Goal: Book appointment/travel/reservation

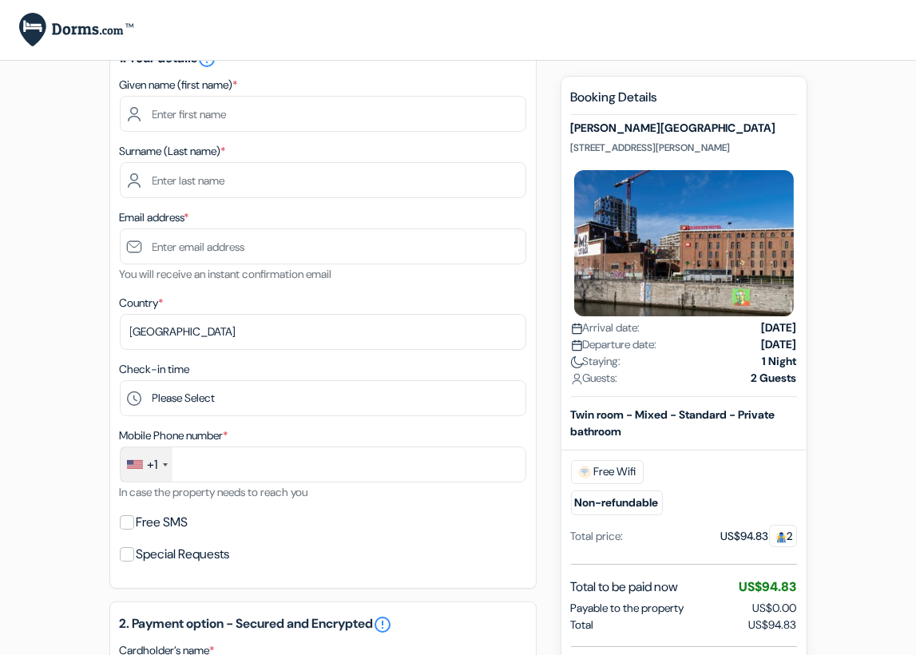
click at [843, 303] on form "Checkout add_box [PERSON_NAME][GEOGRAPHIC_DATA] [STREET_ADDRESS][PERSON_NAME] P…" at bounding box center [458, 536] width 916 height 1314
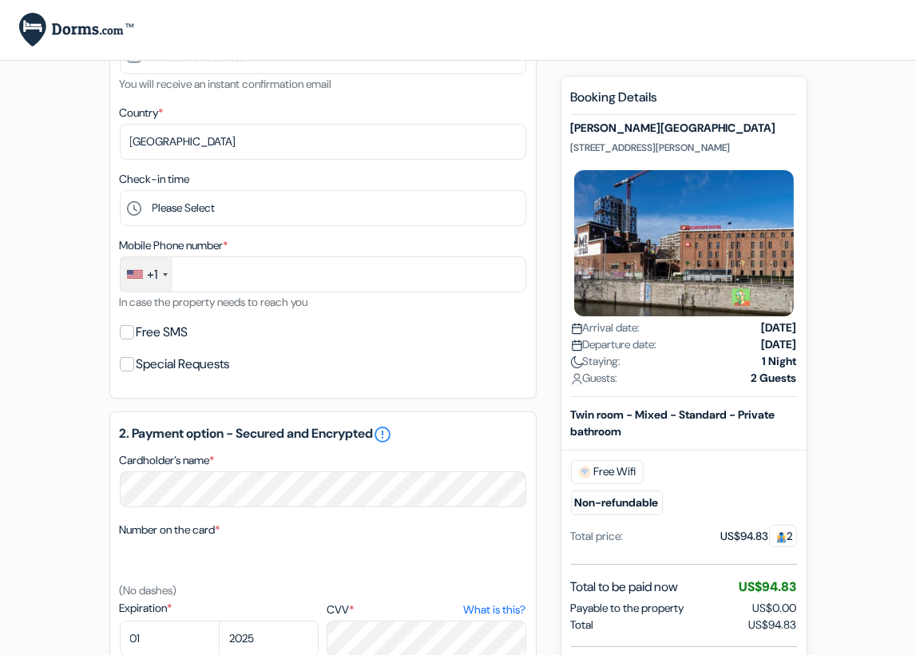
scroll to position [597, 0]
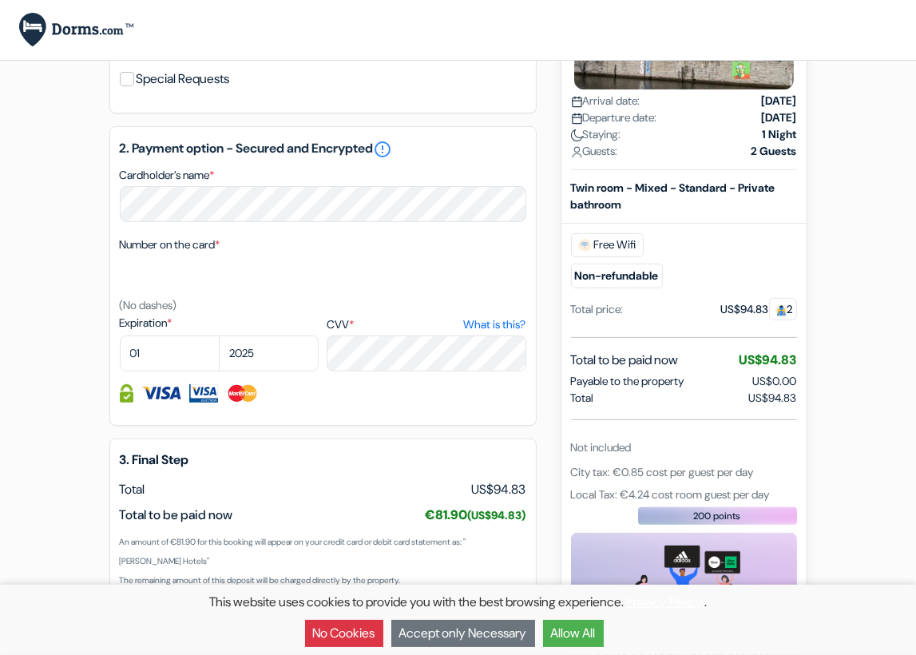
click at [713, 387] on div "Booking Details [PERSON_NAME][GEOGRAPHIC_DATA] [STREET_ADDRESS][PERSON_NAME] Ar…" at bounding box center [684, 278] width 226 height 831
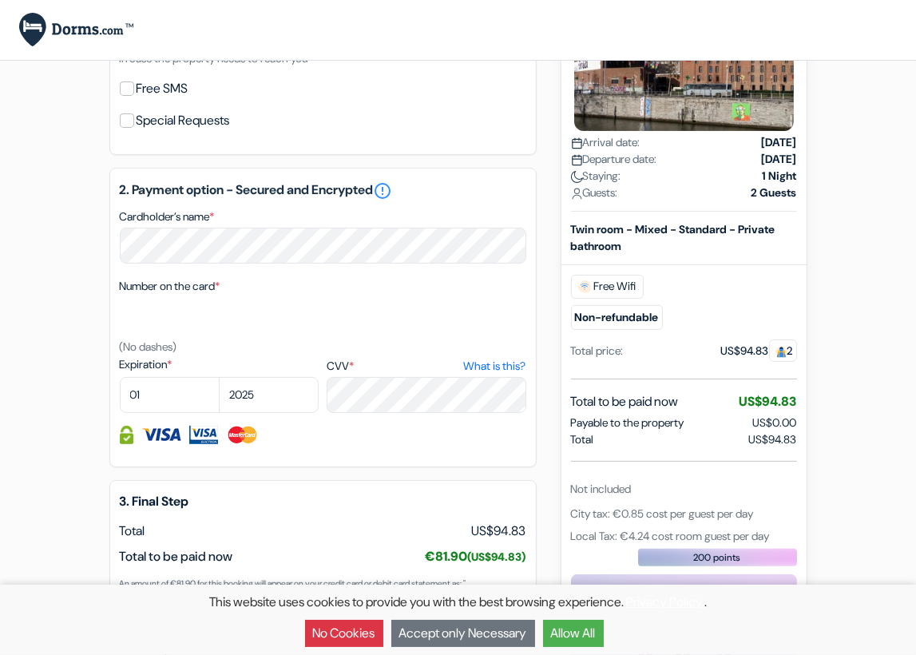
scroll to position [587, 0]
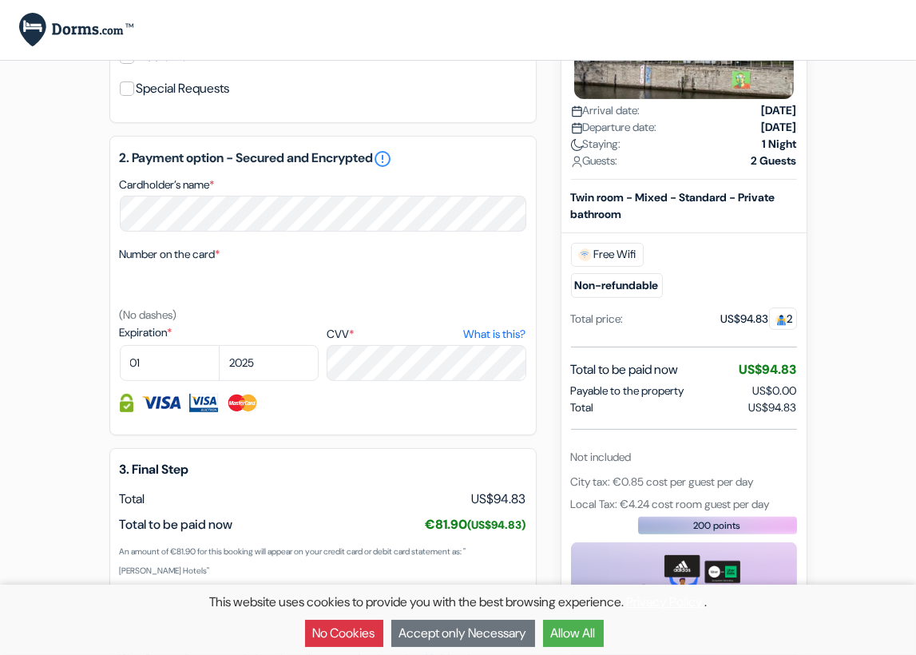
click at [654, 426] on div "Booking Details [PERSON_NAME][GEOGRAPHIC_DATA] [STREET_ADDRESS][PERSON_NAME] Ar…" at bounding box center [684, 287] width 226 height 831
click at [679, 136] on div "Staying: 1 Night" at bounding box center [684, 144] width 226 height 17
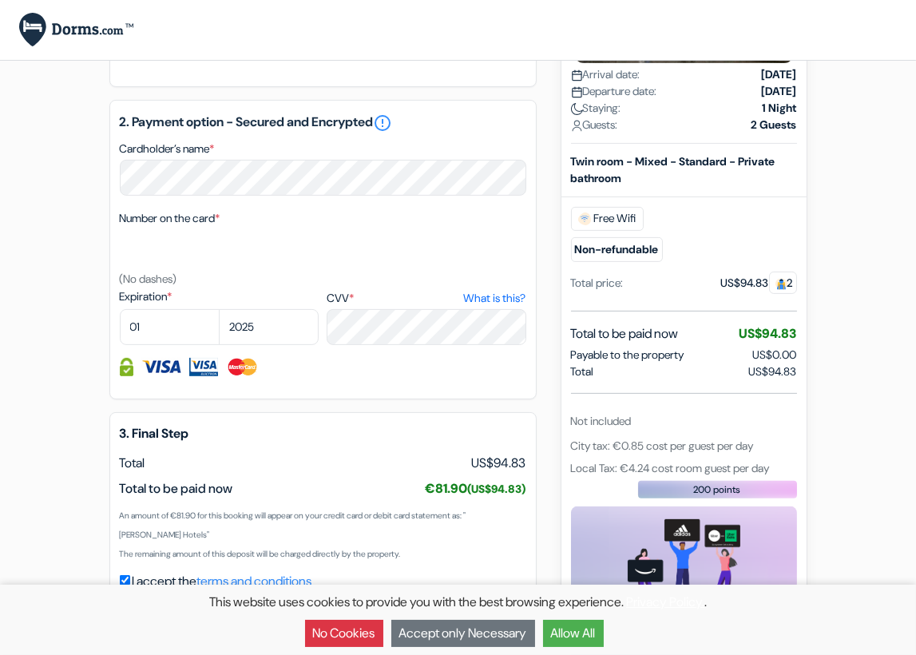
scroll to position [619, 0]
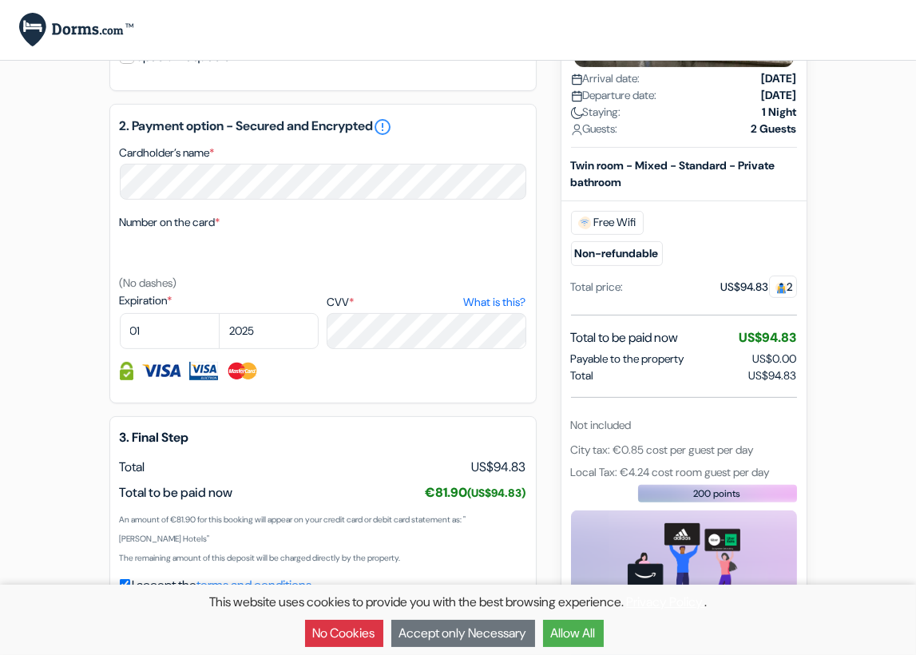
click at [674, 367] on div "Total US$94.83" at bounding box center [684, 375] width 226 height 17
click at [720, 328] on div "Total to be paid now US$94.83" at bounding box center [684, 337] width 226 height 19
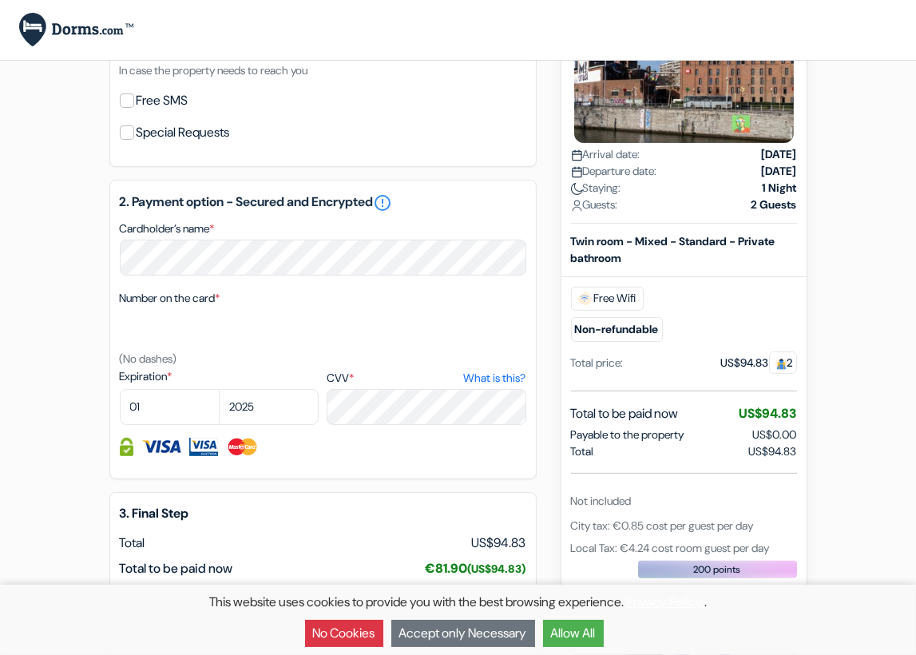
scroll to position [541, 0]
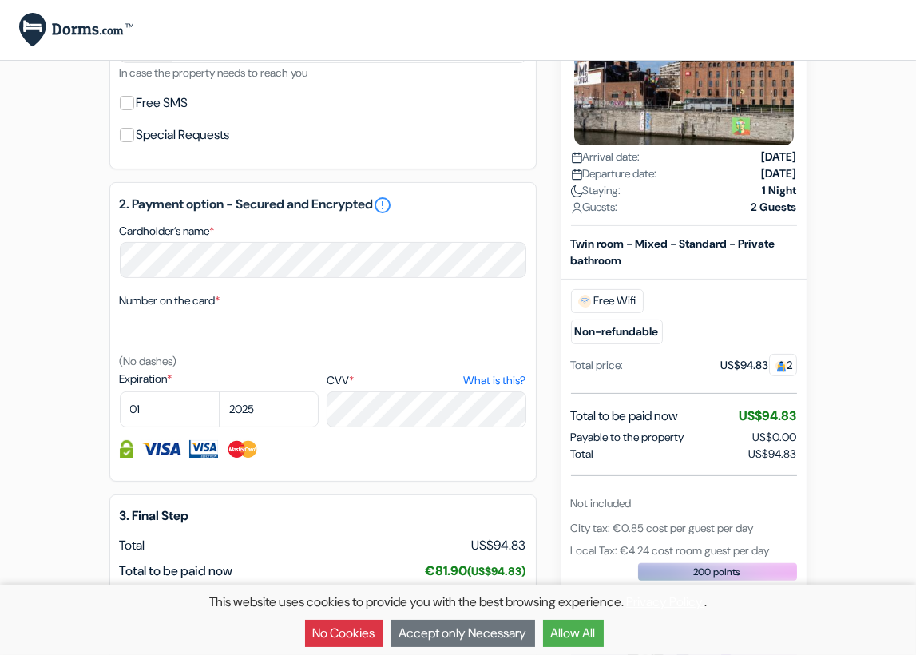
click at [686, 495] on div "Not included" at bounding box center [684, 503] width 226 height 17
